Goal: Task Accomplishment & Management: Use online tool/utility

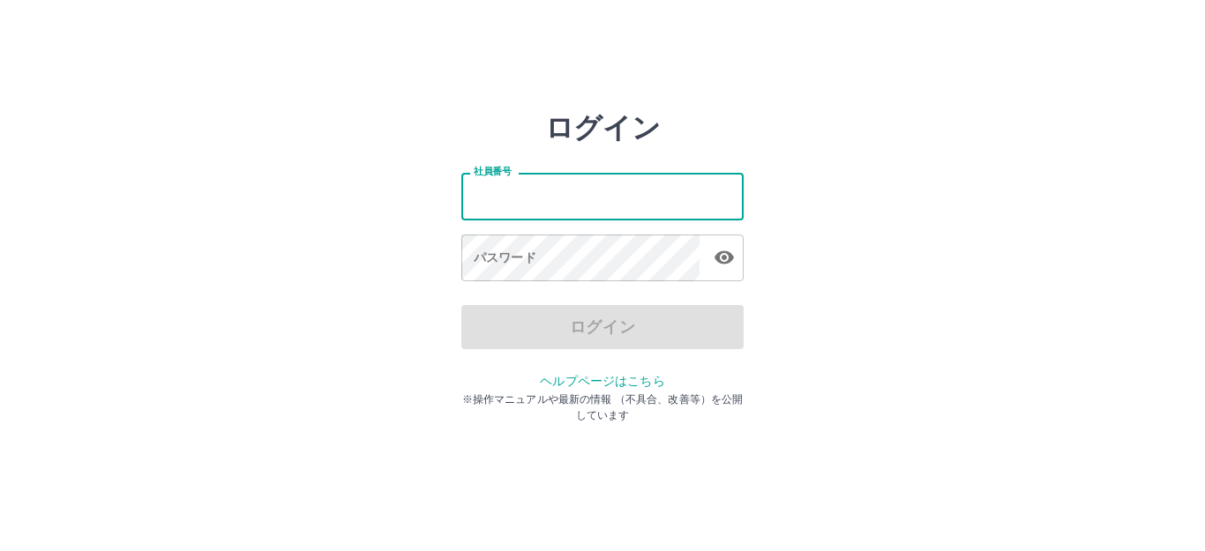
click at [559, 200] on input "社員番号" at bounding box center [602, 196] width 282 height 47
type input "*******"
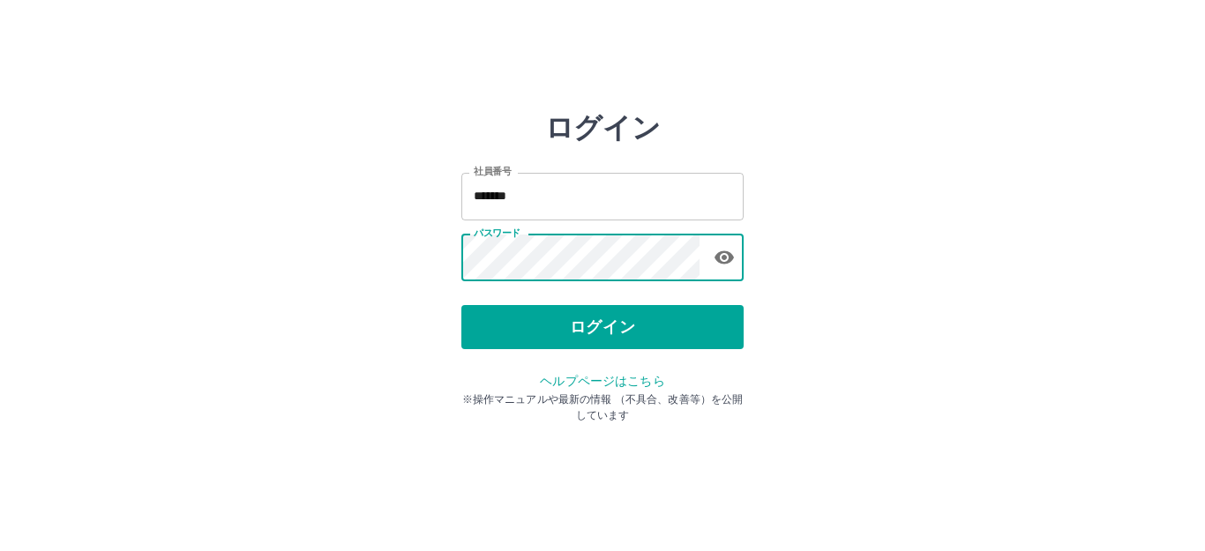
click at [565, 349] on div "ログイン 社員番号 ******* 社員番号 パスワード パスワード ログイン ヘルプページはこちら ※操作マニュアルや最新の情報 （不具合、改善等）を公開し…" at bounding box center [602, 252] width 282 height 282
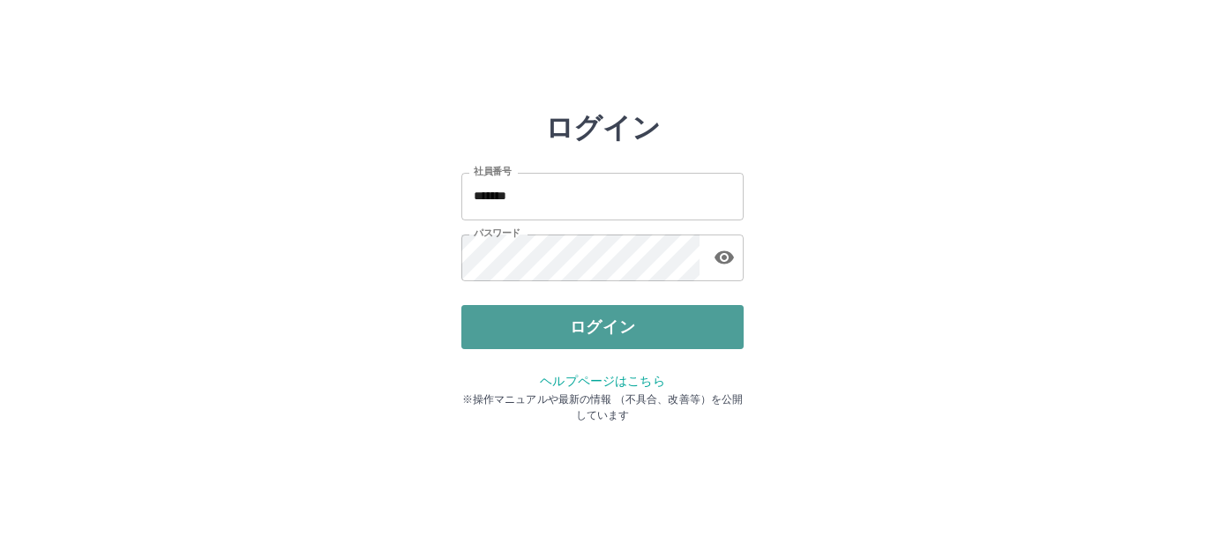
click at [567, 342] on button "ログイン" at bounding box center [602, 327] width 282 height 44
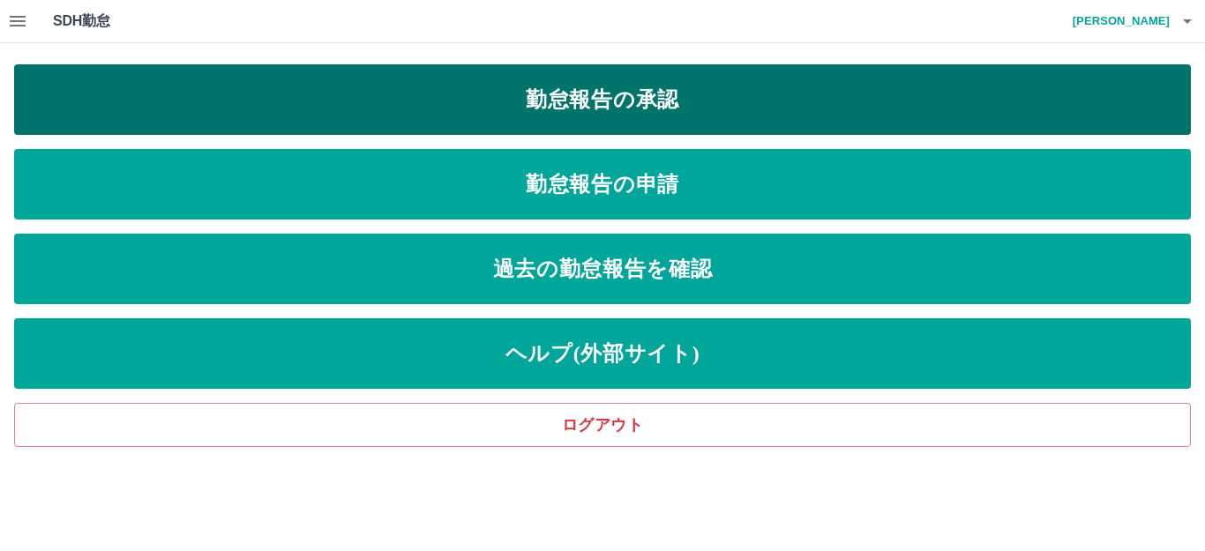
click at [675, 112] on link "勤怠報告の承認" at bounding box center [602, 99] width 1176 height 71
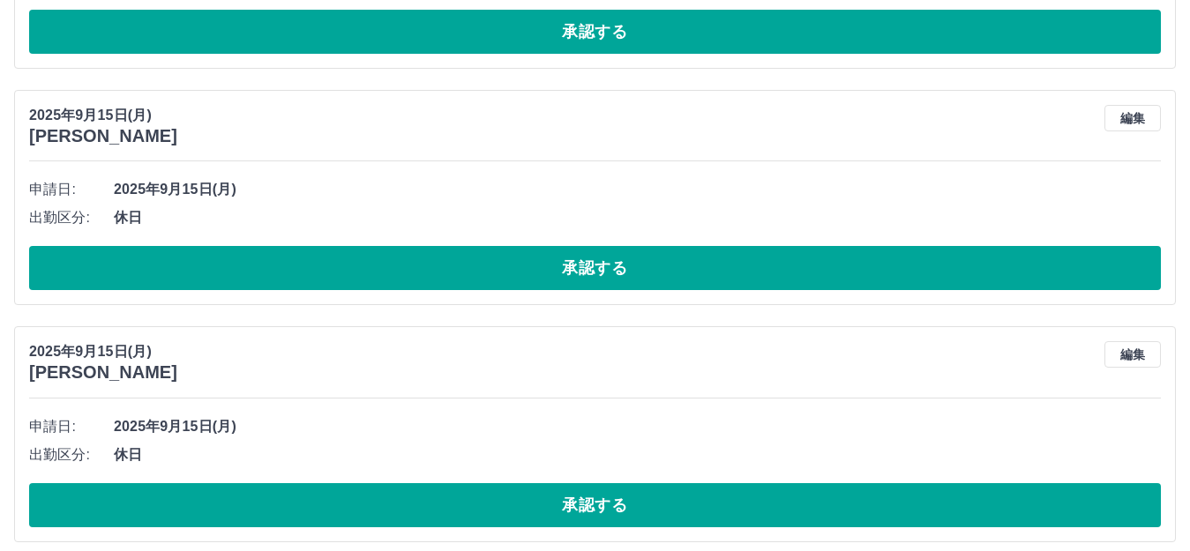
scroll to position [2515, 0]
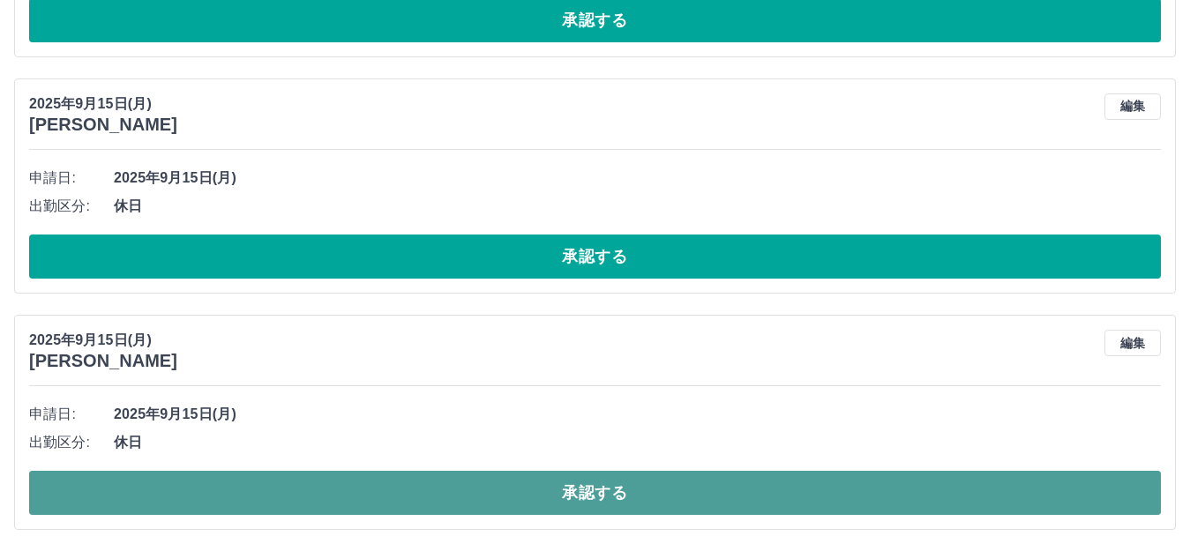
click at [536, 501] on button "承認する" at bounding box center [594, 493] width 1131 height 44
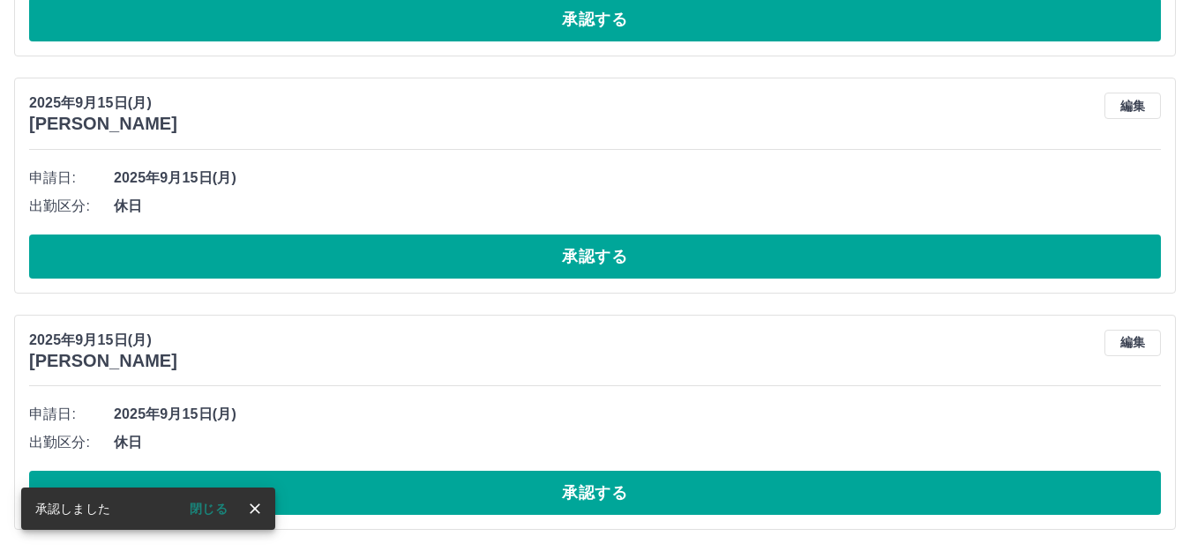
scroll to position [2279, 0]
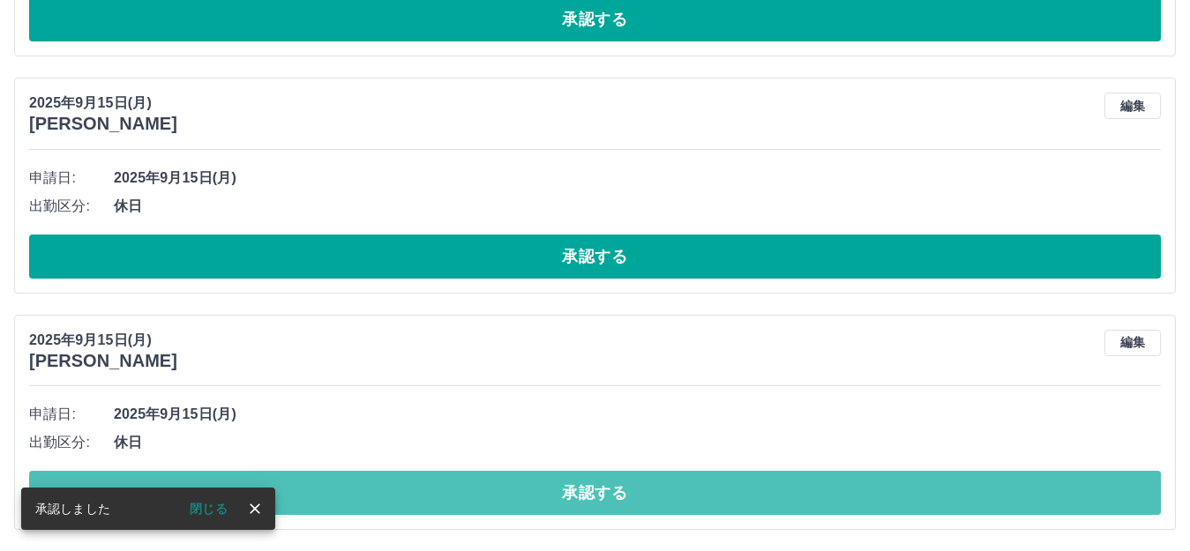
click at [536, 501] on button "承認する" at bounding box center [594, 493] width 1131 height 44
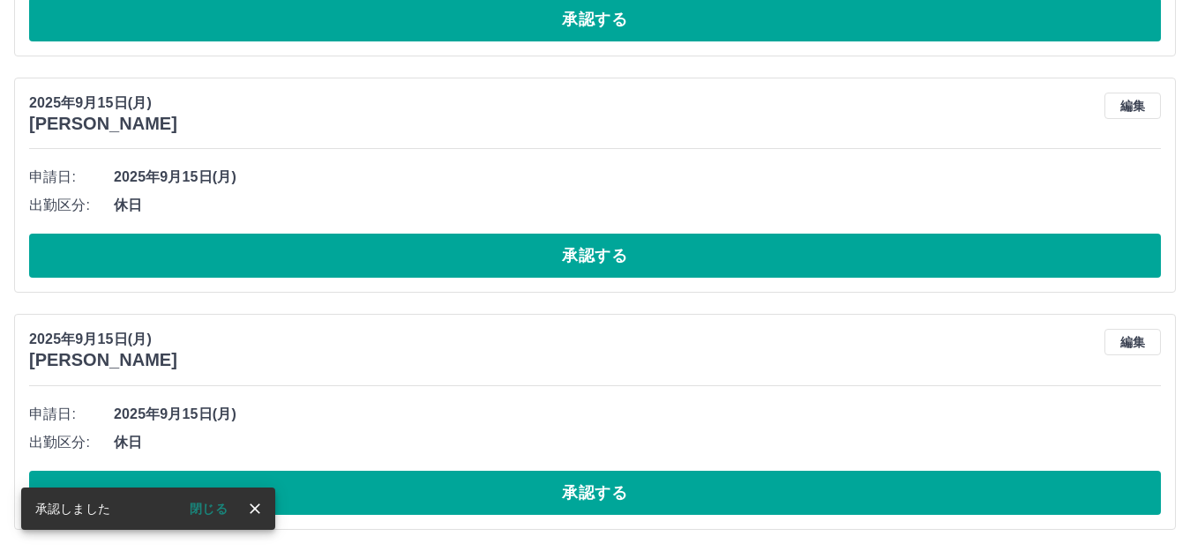
scroll to position [2042, 0]
click at [536, 501] on button "承認する" at bounding box center [594, 493] width 1131 height 44
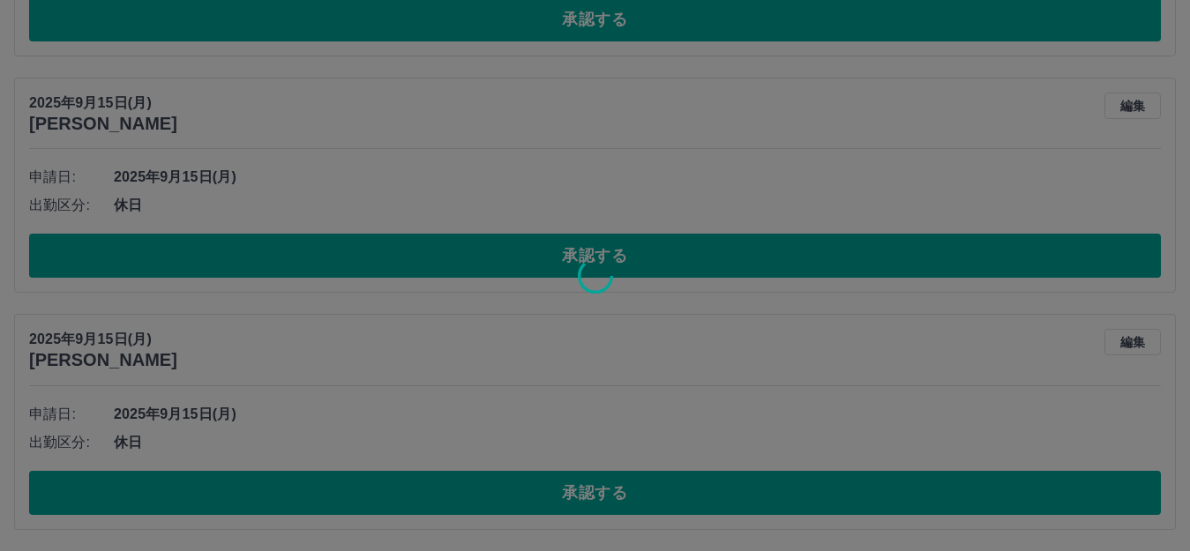
scroll to position [1805, 0]
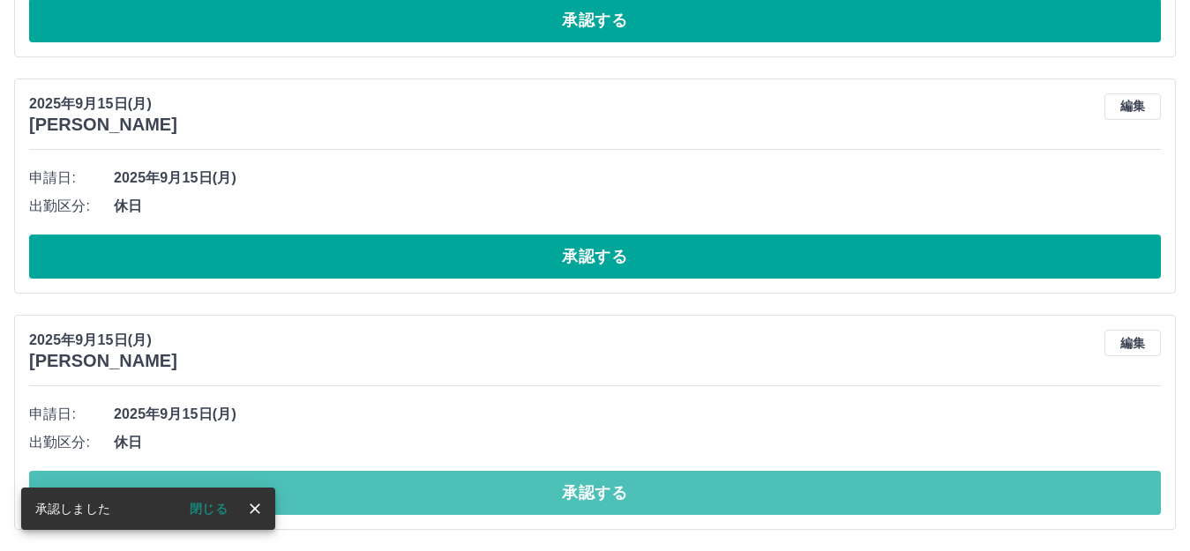
click at [536, 501] on button "承認する" at bounding box center [594, 493] width 1131 height 44
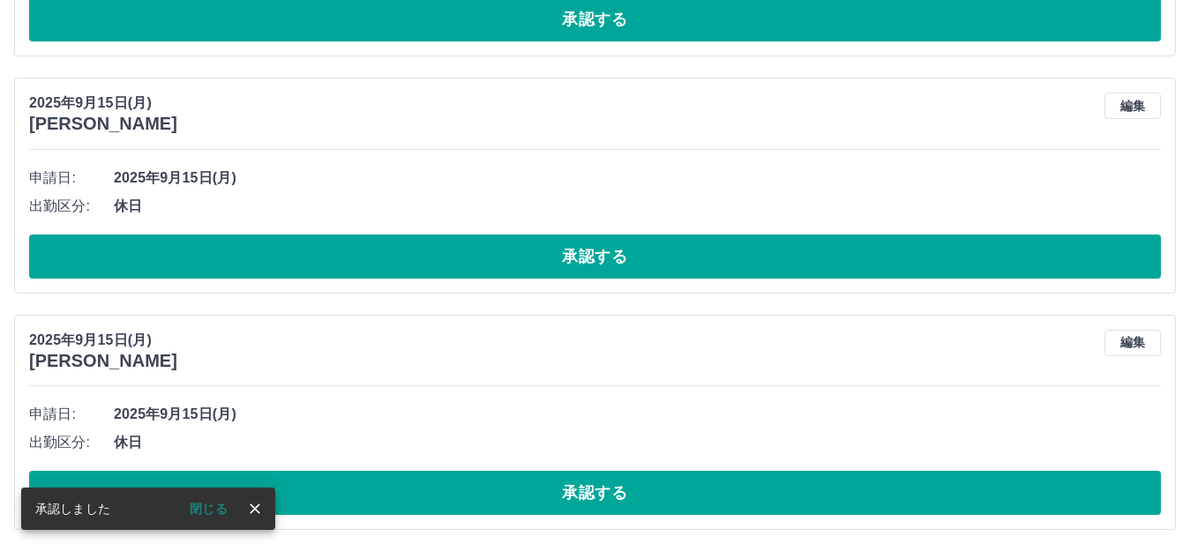
scroll to position [1569, 0]
click at [536, 501] on button "承認する" at bounding box center [594, 493] width 1131 height 44
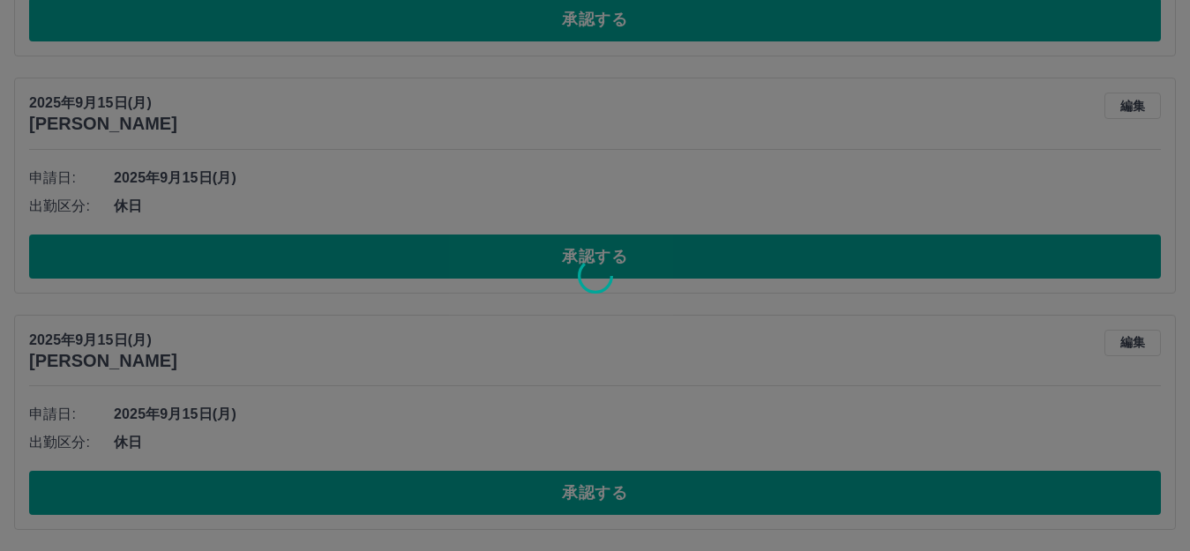
scroll to position [1332, 0]
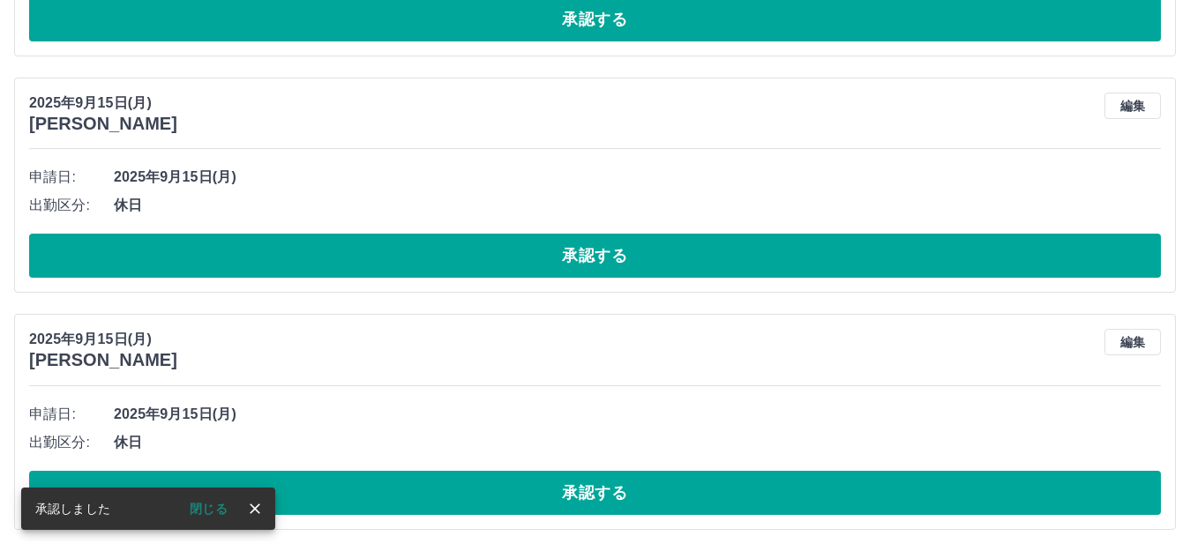
click at [536, 501] on button "承認する" at bounding box center [594, 493] width 1131 height 44
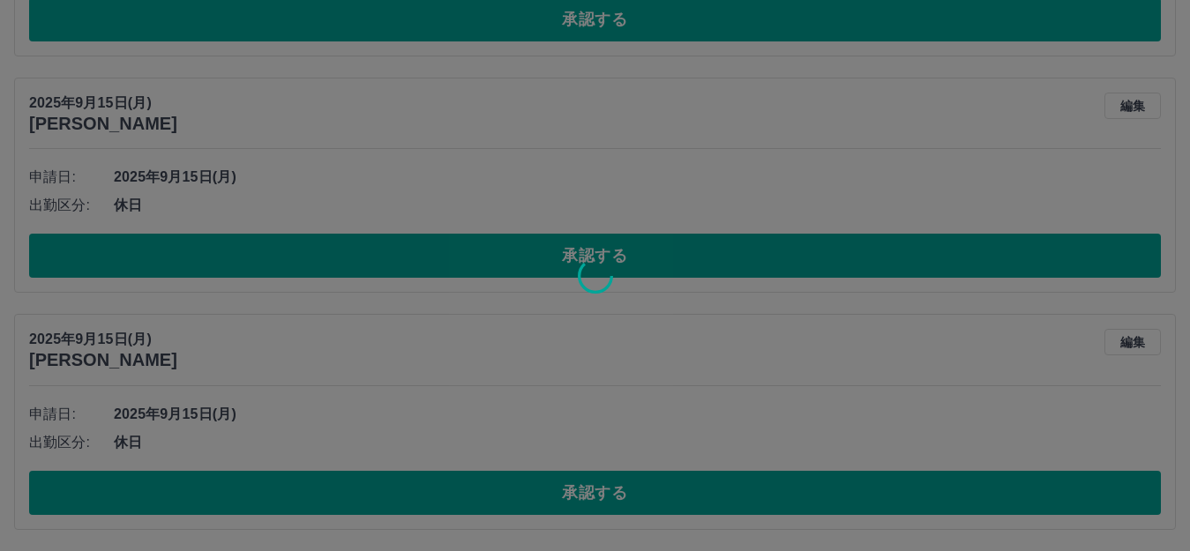
scroll to position [1095, 0]
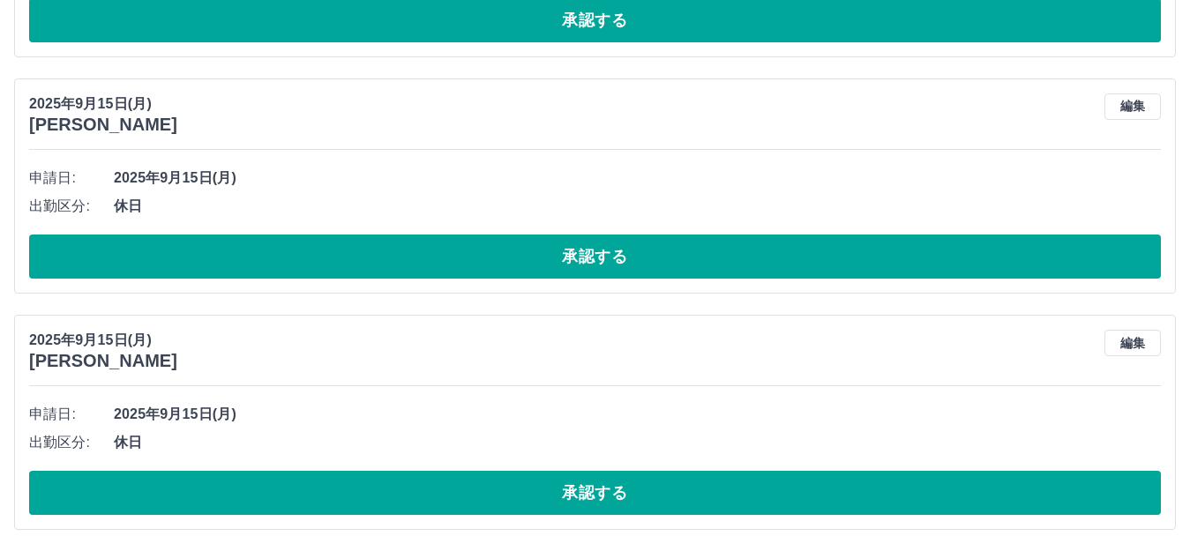
click at [536, 501] on button "承認する" at bounding box center [594, 493] width 1131 height 44
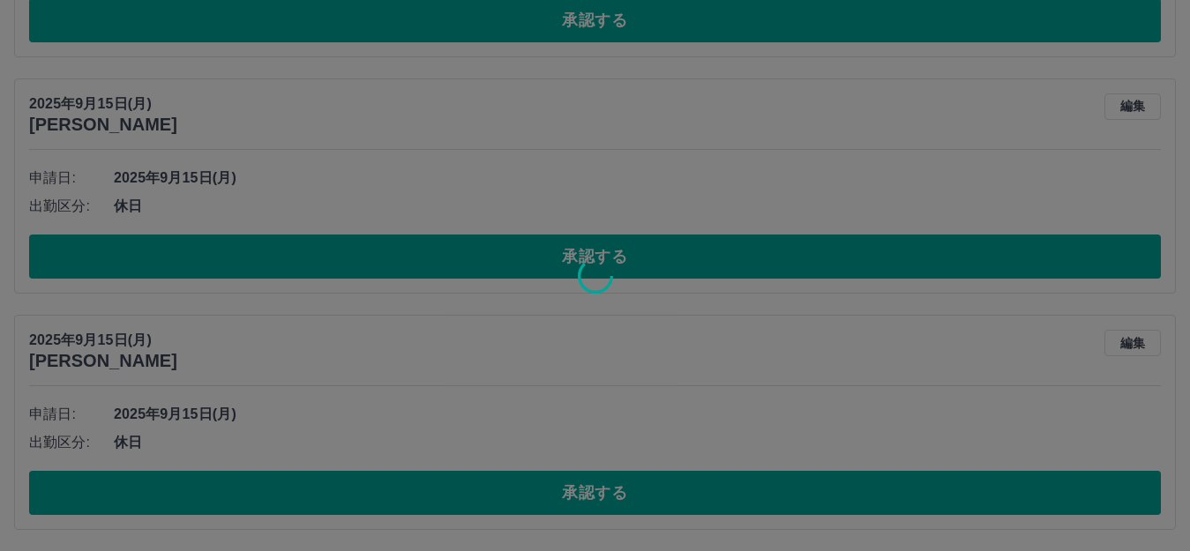
scroll to position [859, 0]
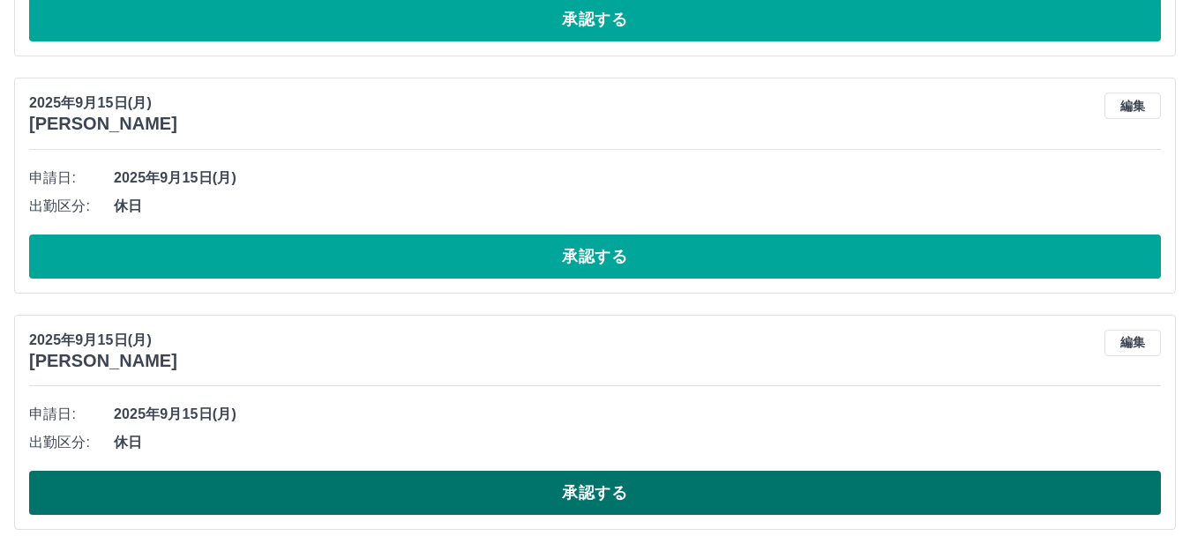
click at [459, 473] on button "承認する" at bounding box center [594, 493] width 1131 height 44
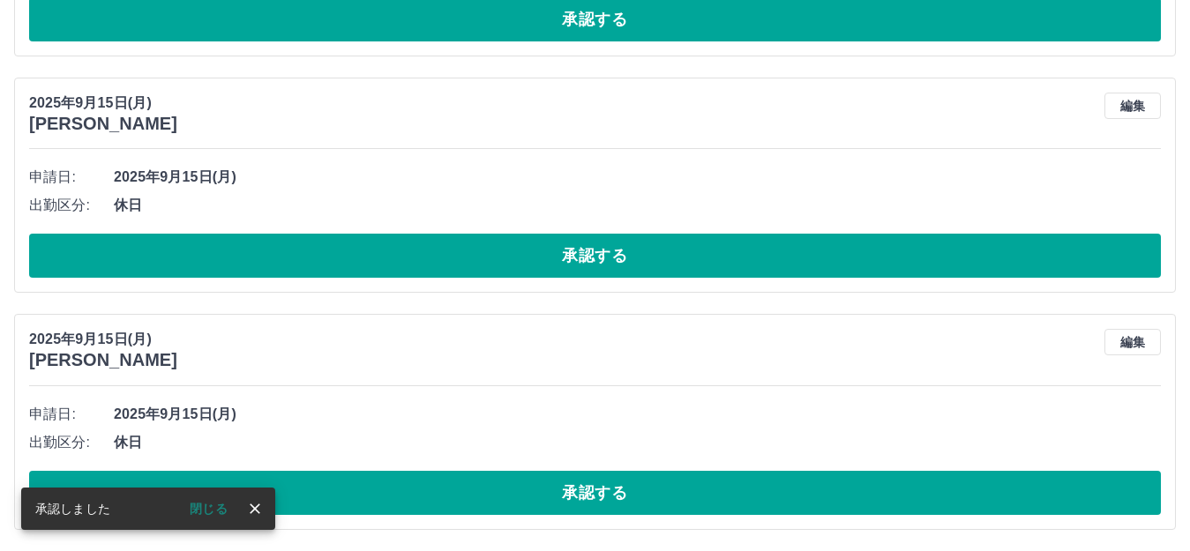
scroll to position [623, 0]
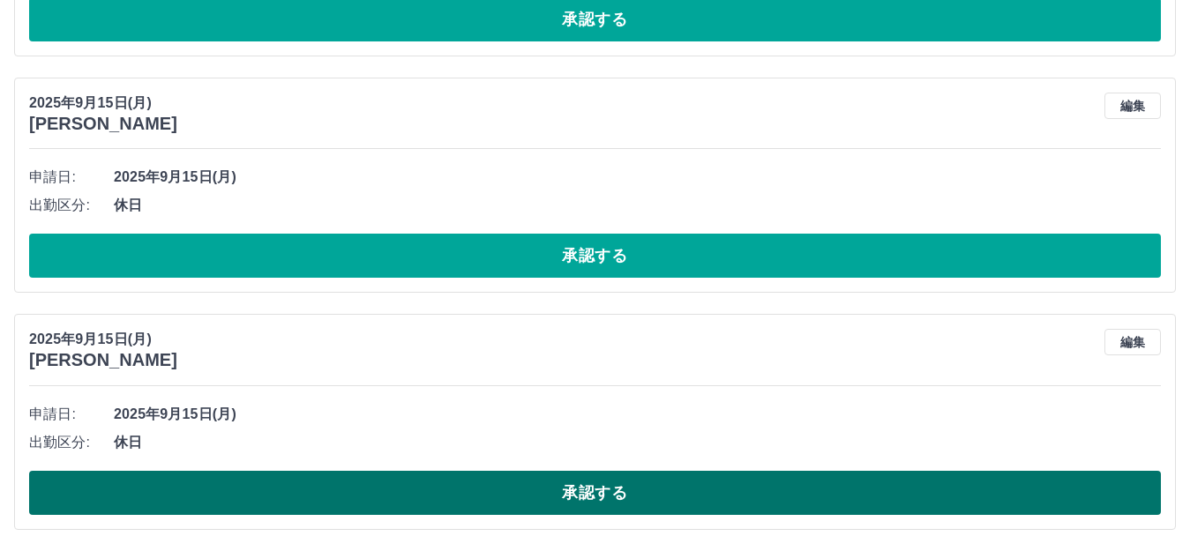
click at [449, 488] on button "承認する" at bounding box center [594, 493] width 1131 height 44
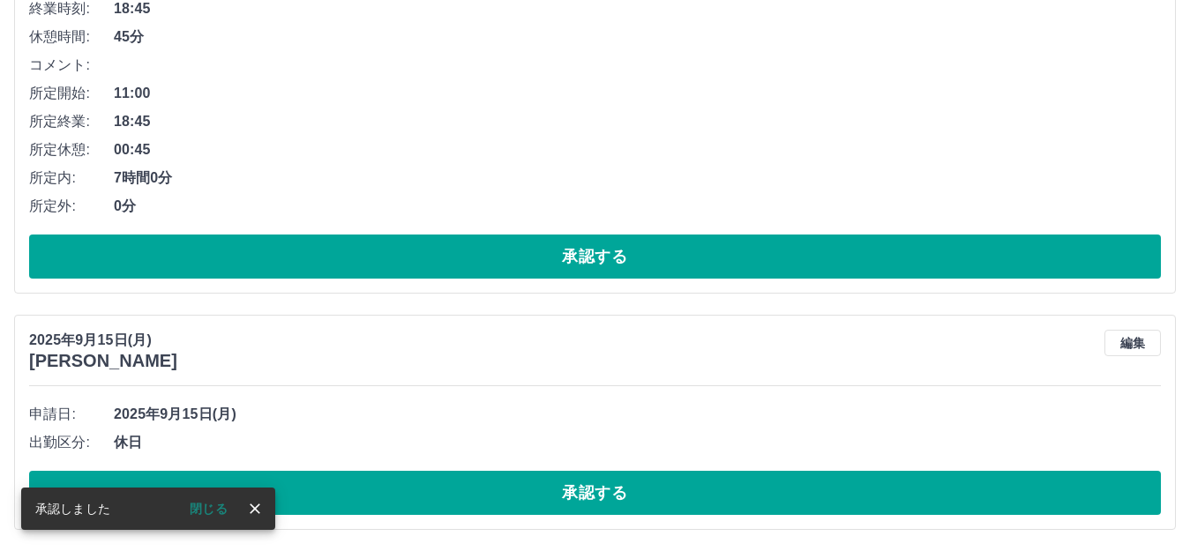
scroll to position [385, 0]
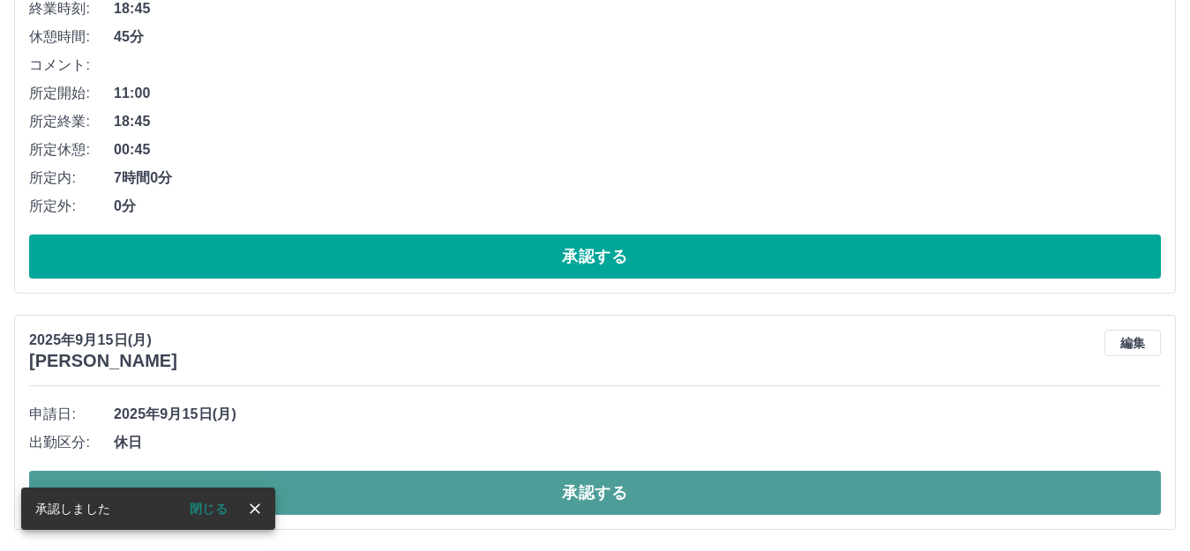
click at [926, 490] on button "承認する" at bounding box center [594, 493] width 1131 height 44
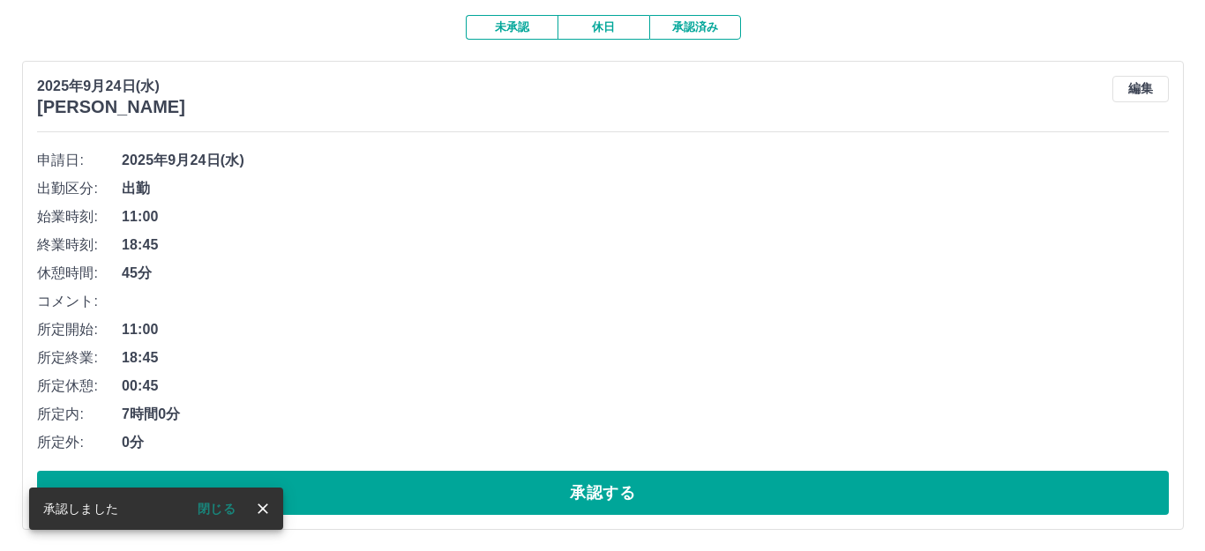
scroll to position [0, 0]
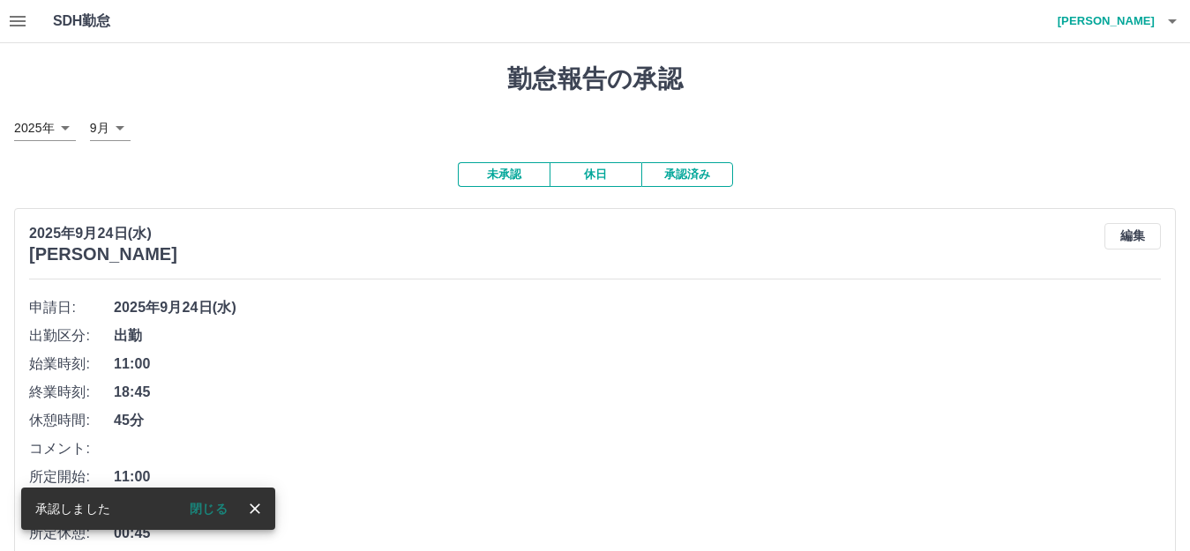
click at [1176, 23] on icon "button" at bounding box center [1171, 21] width 21 height 21
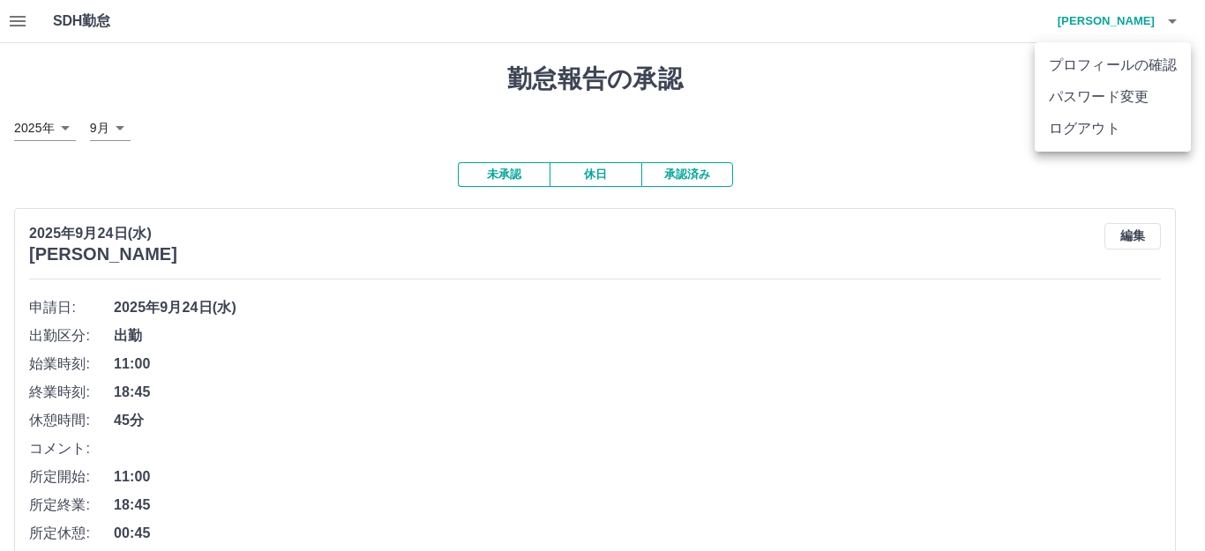
click at [1129, 135] on li "ログアウト" at bounding box center [1112, 129] width 156 height 32
